Goal: Find specific page/section: Find specific page/section

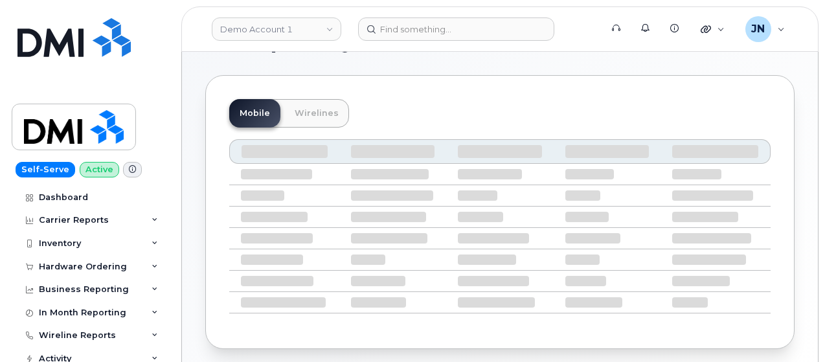
scroll to position [65, 0]
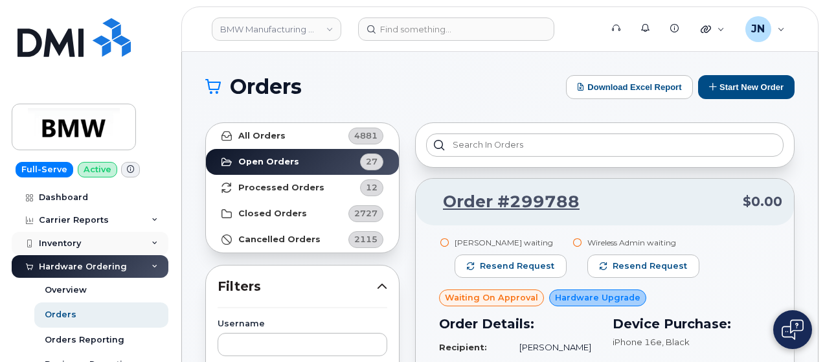
click at [88, 245] on div "Inventory" at bounding box center [90, 243] width 157 height 23
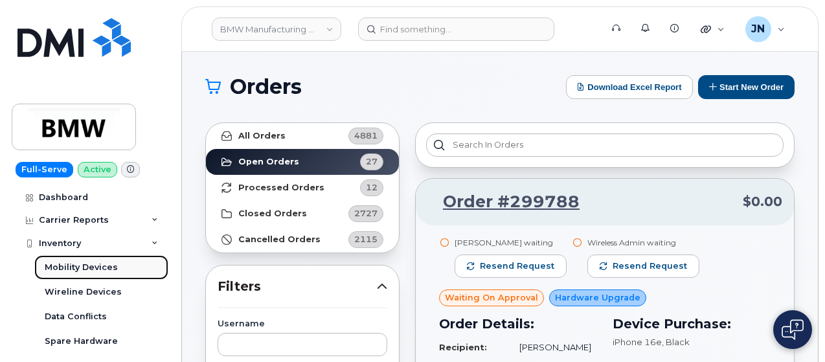
click at [97, 265] on div "Mobility Devices" at bounding box center [81, 267] width 73 height 12
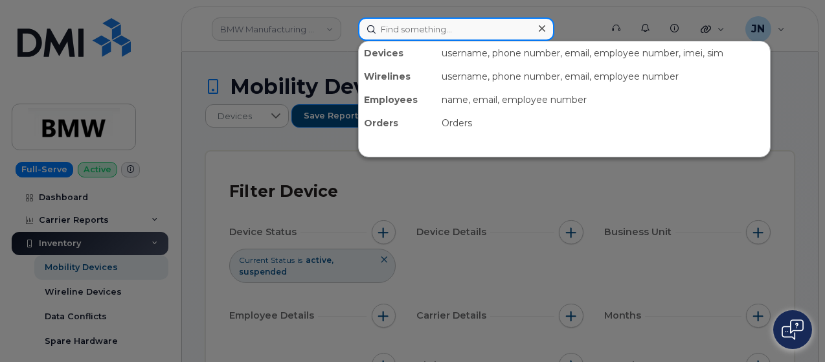
click at [520, 32] on input at bounding box center [456, 28] width 196 height 23
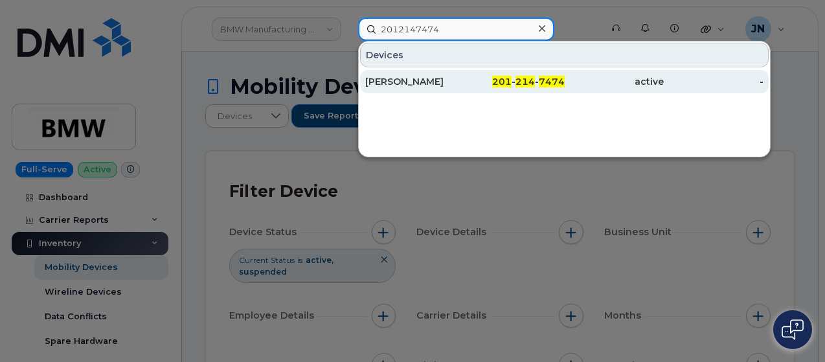
type input "2012147474"
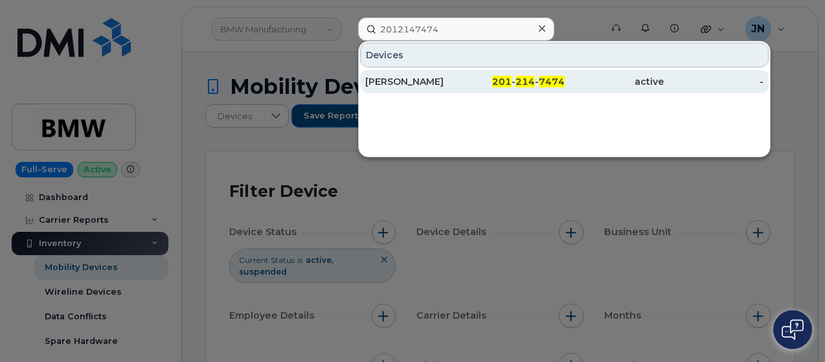
click at [403, 78] on div "[PERSON_NAME]" at bounding box center [415, 81] width 100 height 13
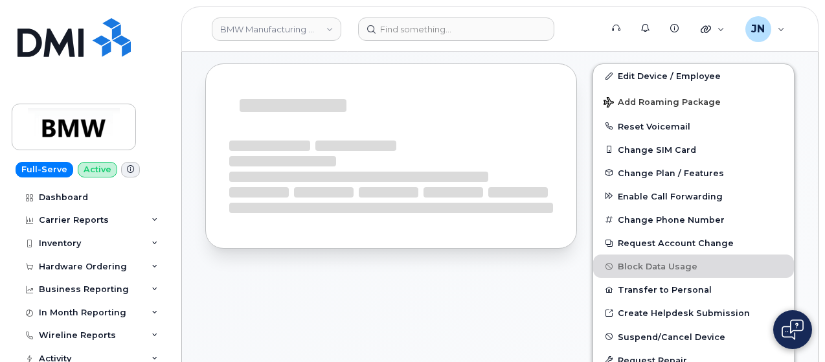
scroll to position [324, 0]
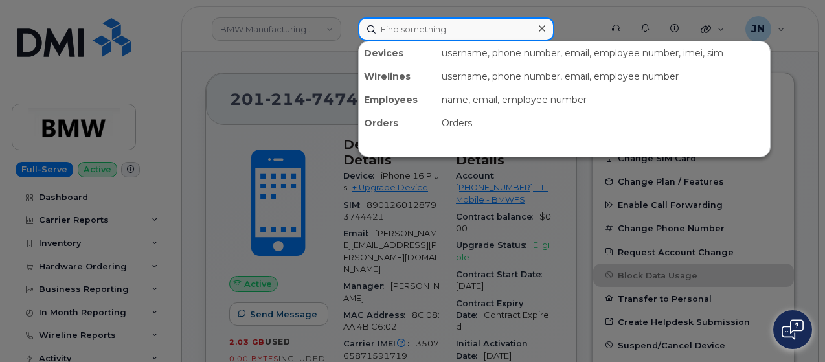
click at [465, 34] on input at bounding box center [456, 28] width 196 height 23
type input "hilton"
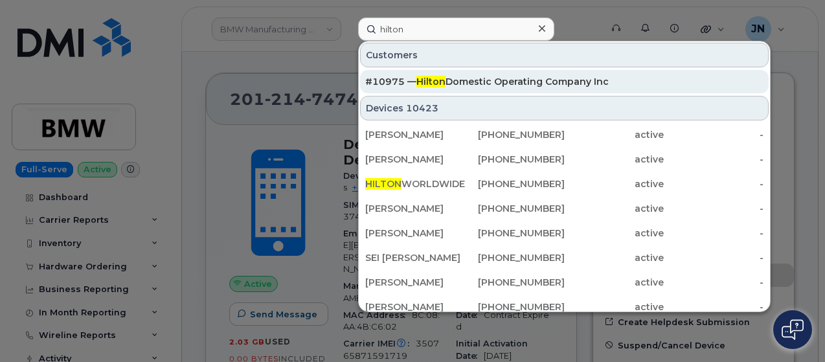
click at [463, 80] on div "#10975 — Hilton Domestic Operating Company Inc" at bounding box center [564, 81] width 398 height 13
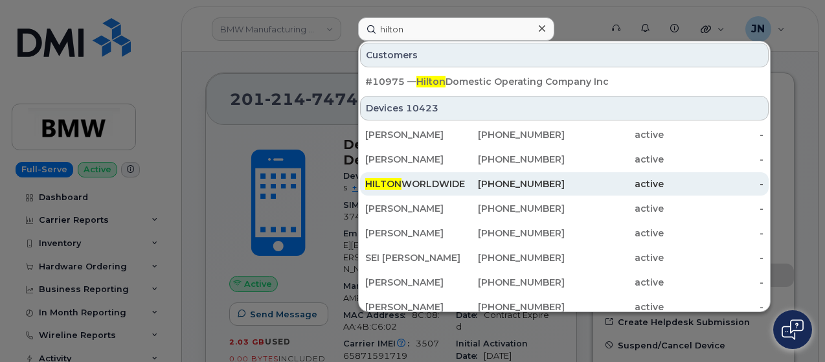
click at [455, 183] on div "HILTON WORLDWIDE HOLDINGS INC." at bounding box center [415, 183] width 100 height 13
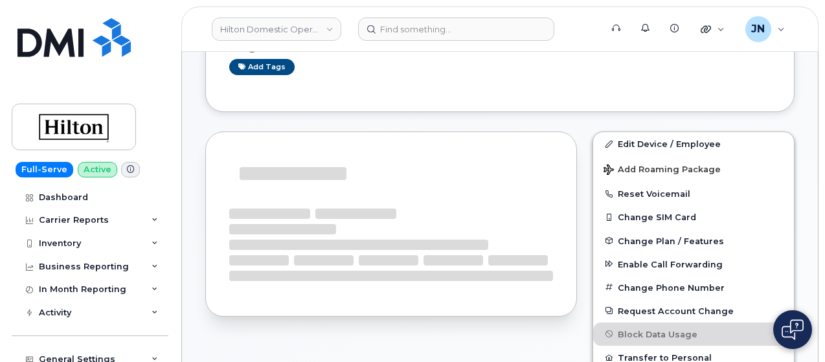
scroll to position [194, 0]
